Goal: Task Accomplishment & Management: Use online tool/utility

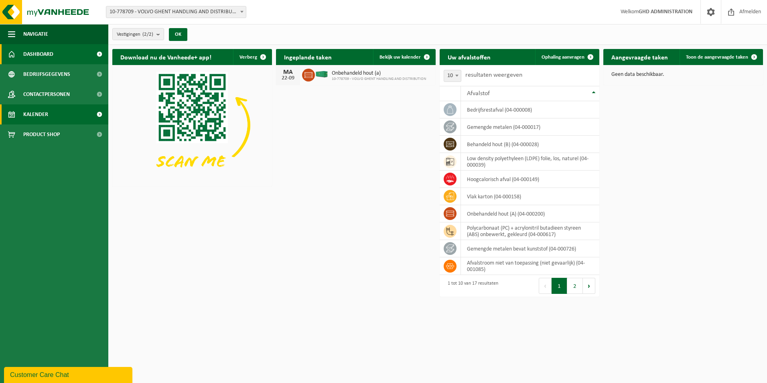
click at [30, 118] on span "Kalender" at bounding box center [35, 114] width 25 height 20
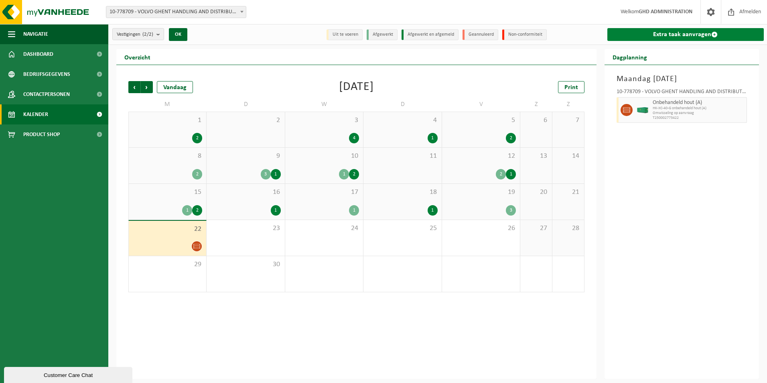
click at [688, 36] on link "Extra taak aanvragen" at bounding box center [685, 34] width 157 height 13
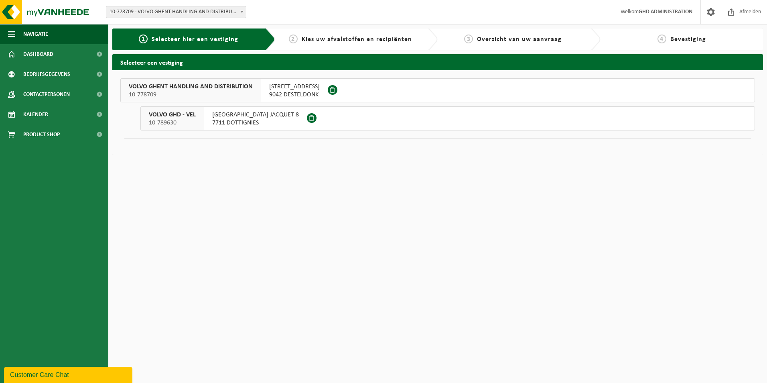
click at [310, 92] on span "9042 DESTELDONK" at bounding box center [294, 95] width 51 height 8
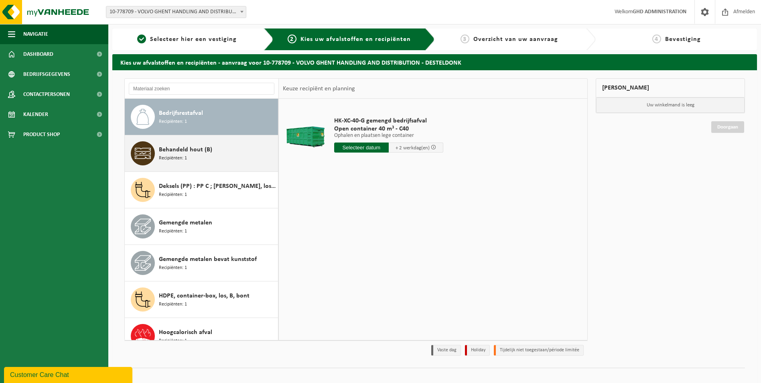
click at [213, 151] on div "Behandeld hout (B) Recipiënten: 1" at bounding box center [217, 153] width 117 height 24
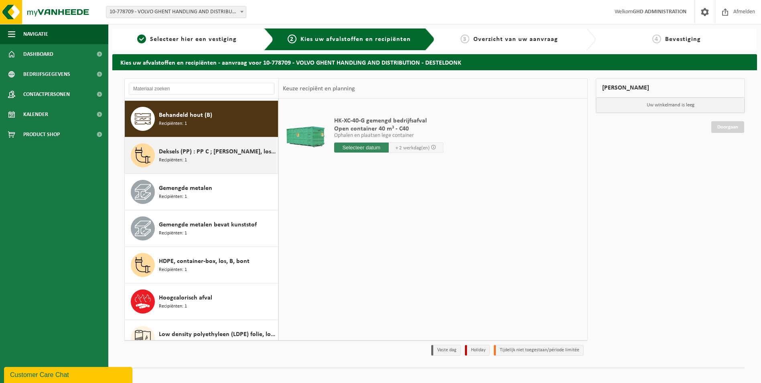
scroll to position [36, 0]
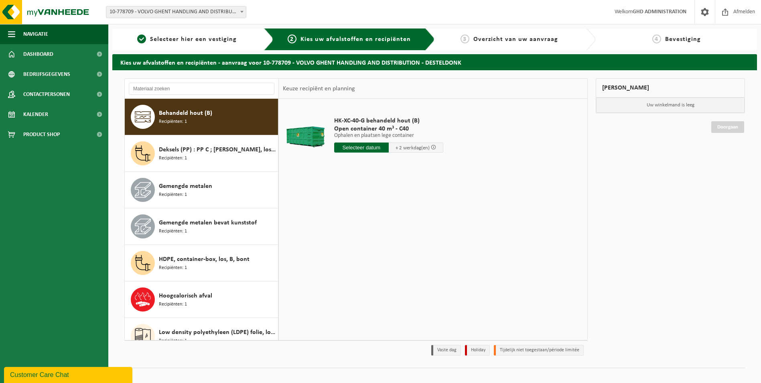
click at [360, 150] on input "text" at bounding box center [361, 147] width 55 height 10
click at [352, 231] on div "23" at bounding box center [355, 231] width 14 height 13
type input "Van 2025-09-23"
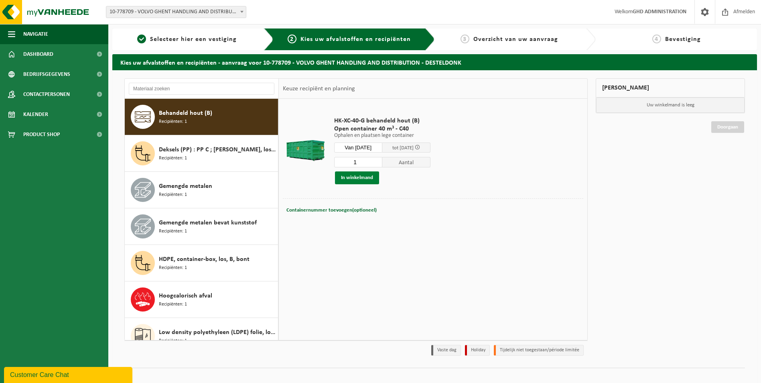
click at [352, 180] on button "In winkelmand" at bounding box center [357, 177] width 44 height 13
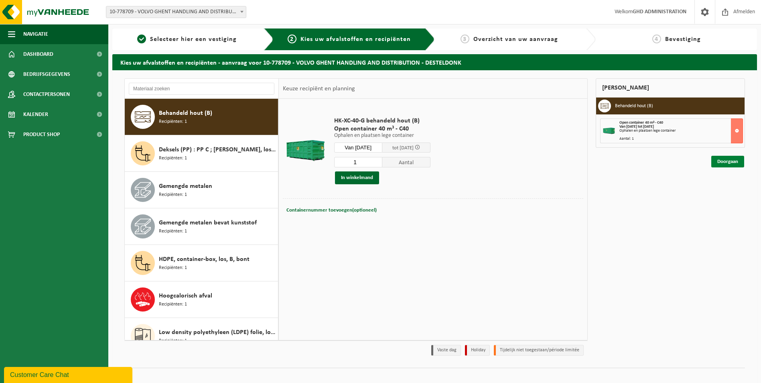
click at [736, 166] on link "Doorgaan" at bounding box center [727, 162] width 33 height 12
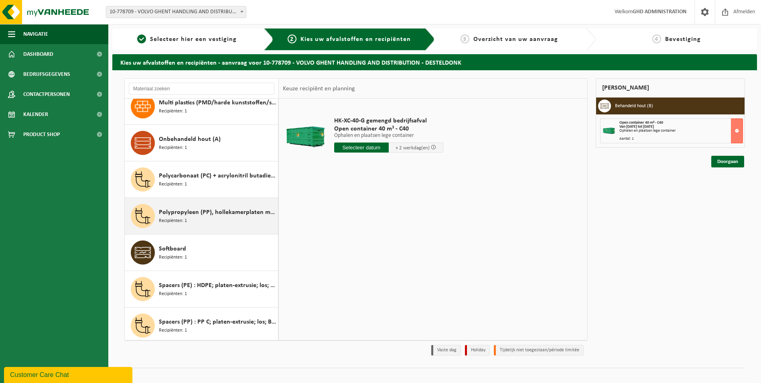
scroll to position [262, 0]
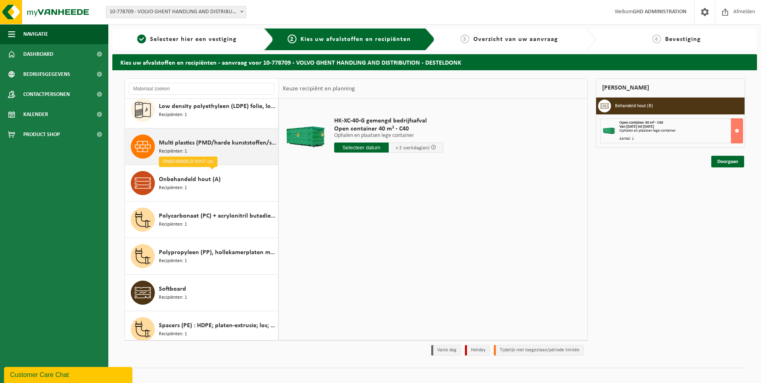
click at [228, 158] on div "Multi plastics (PMD/harde kunststoffen/spanbanden/EPS/folie naturel/folie gemen…" at bounding box center [217, 146] width 117 height 24
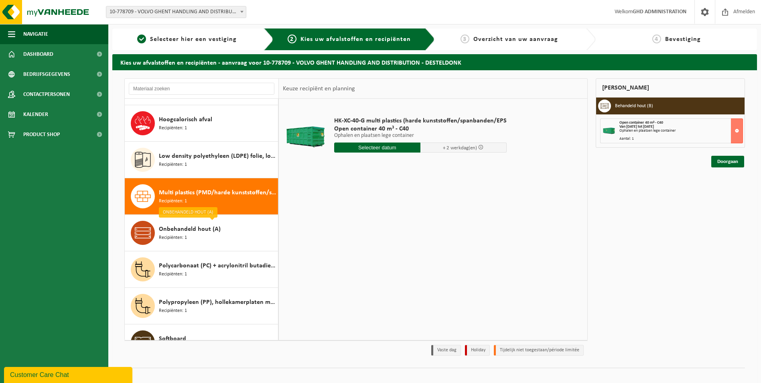
scroll to position [212, 0]
click at [381, 149] on input "text" at bounding box center [377, 147] width 86 height 10
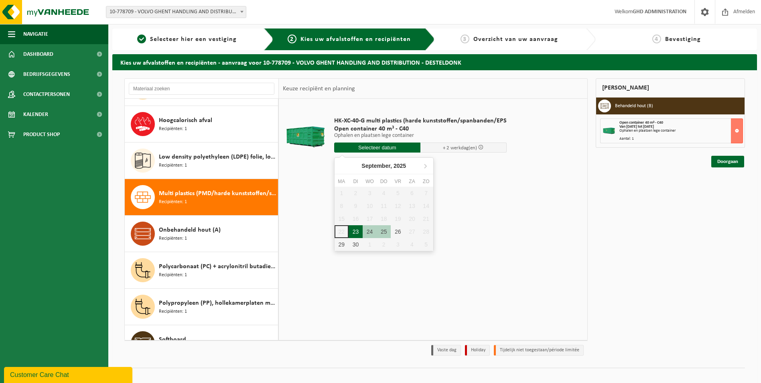
click at [352, 235] on div "23" at bounding box center [355, 231] width 14 height 13
type input "Van 2025-09-23"
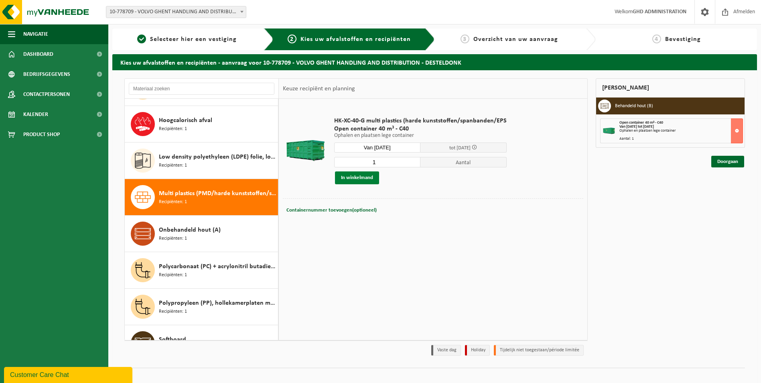
click at [356, 177] on button "In winkelmand" at bounding box center [357, 177] width 44 height 13
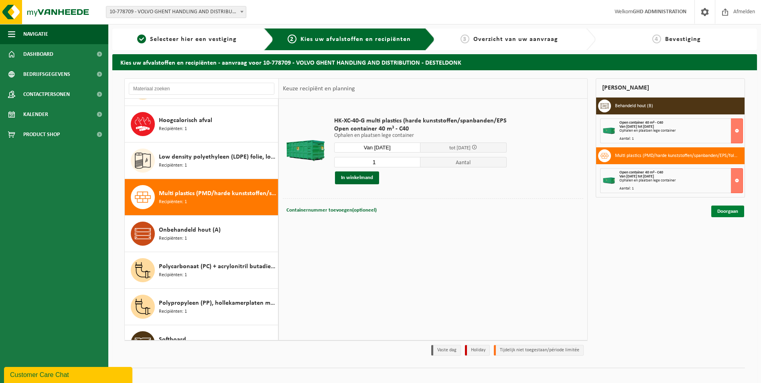
click at [734, 212] on link "Doorgaan" at bounding box center [727, 211] width 33 height 12
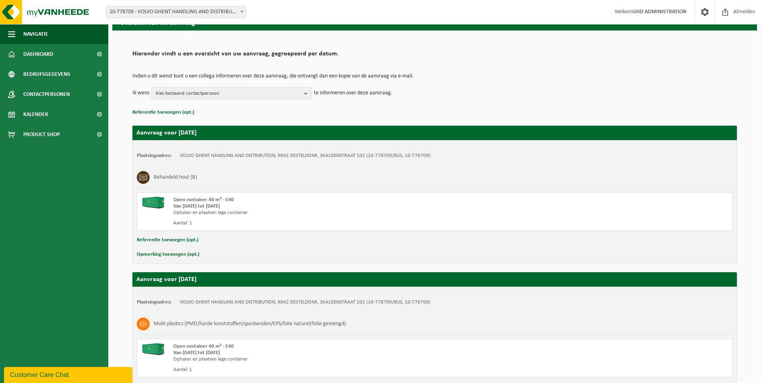
scroll to position [108, 0]
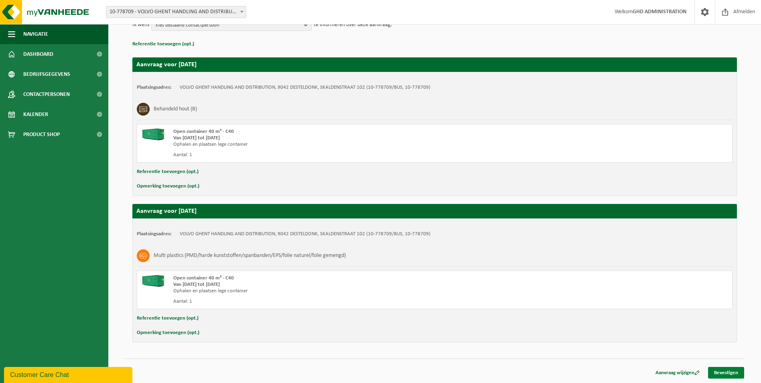
click at [722, 371] on link "Bevestigen" at bounding box center [726, 372] width 36 height 12
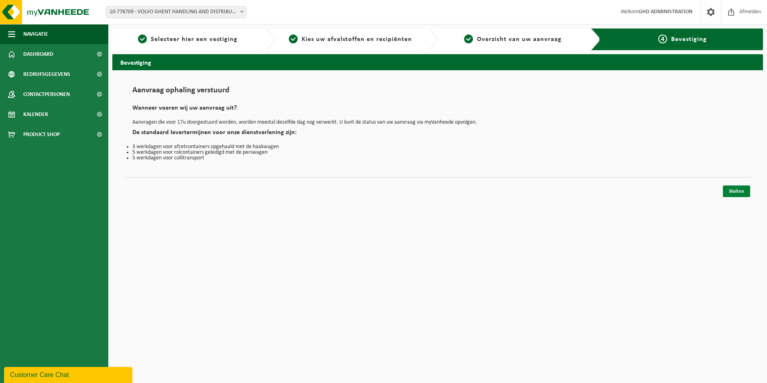
click at [738, 194] on link "Sluiten" at bounding box center [736, 191] width 27 height 12
